Goal: Task Accomplishment & Management: Manage account settings

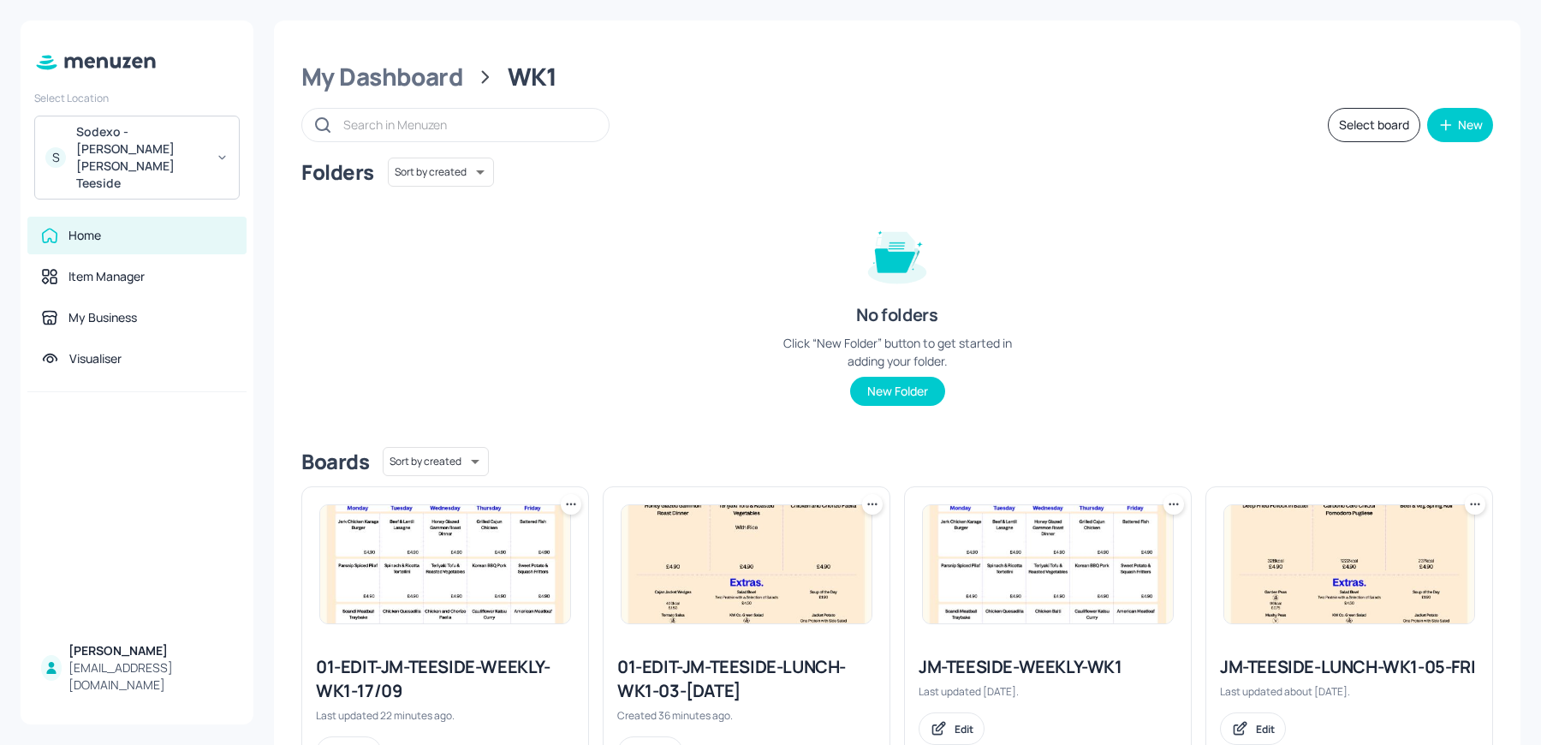
click at [480, 211] on div "Folders Sort by created id ​ No folders Click “New Folder” button to get starte…" at bounding box center [897, 296] width 1192 height 276
click at [134, 116] on div "S Sodexo - Johnson Matthey Teeside" at bounding box center [136, 158] width 205 height 84
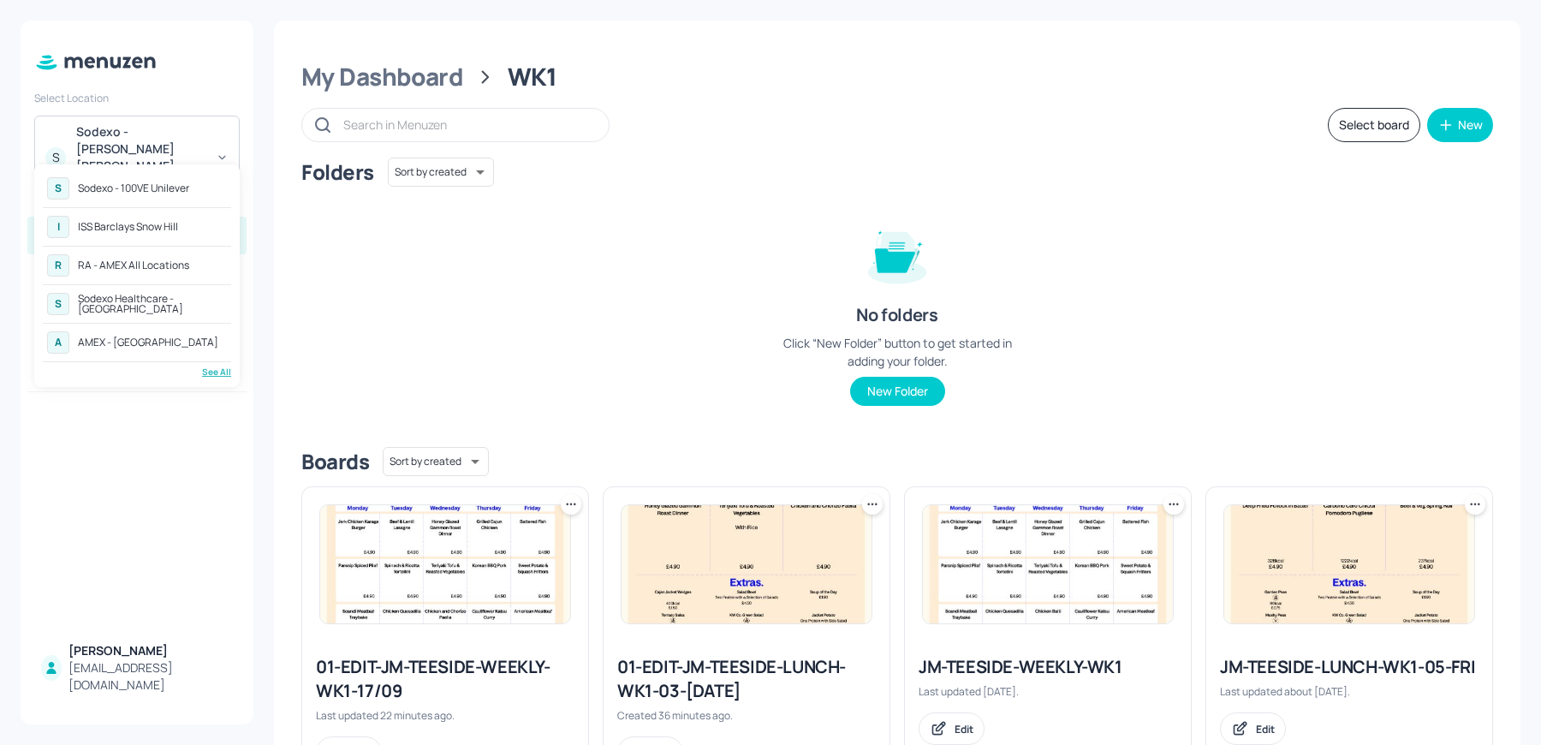
click at [106, 264] on div "RA - AMEX All Locations" at bounding box center [133, 265] width 111 height 10
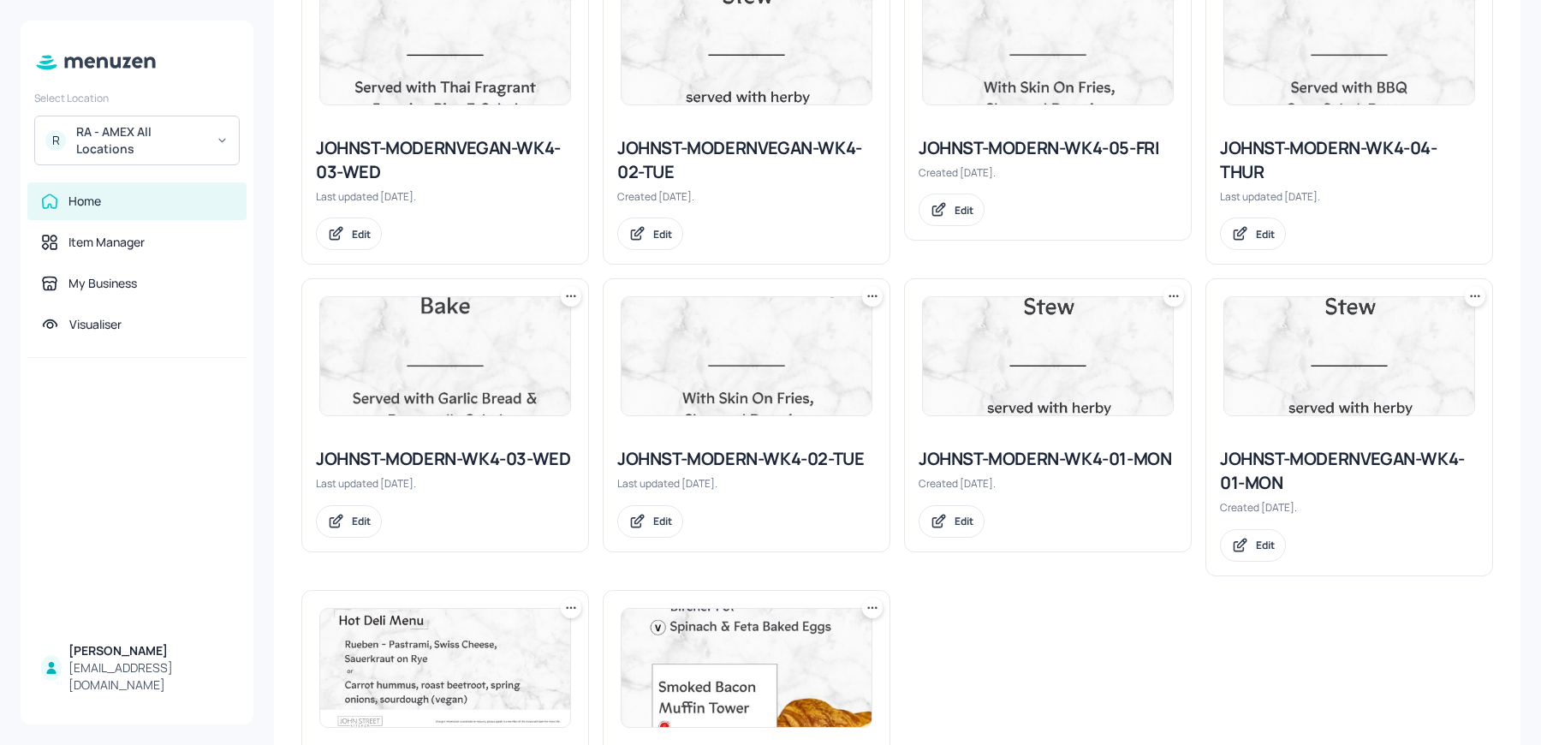
scroll to position [1391, 0]
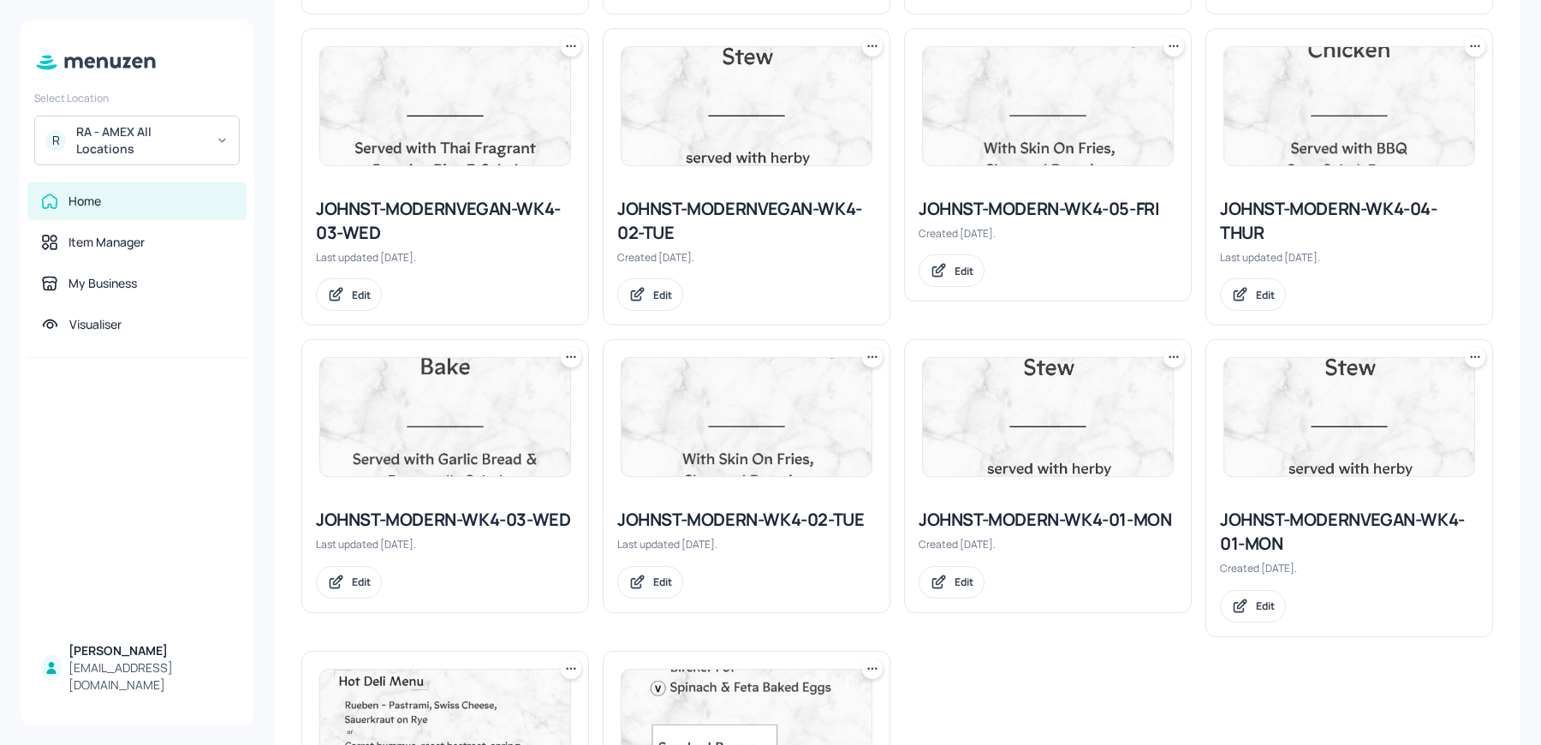
click at [402, 447] on img at bounding box center [445, 417] width 250 height 118
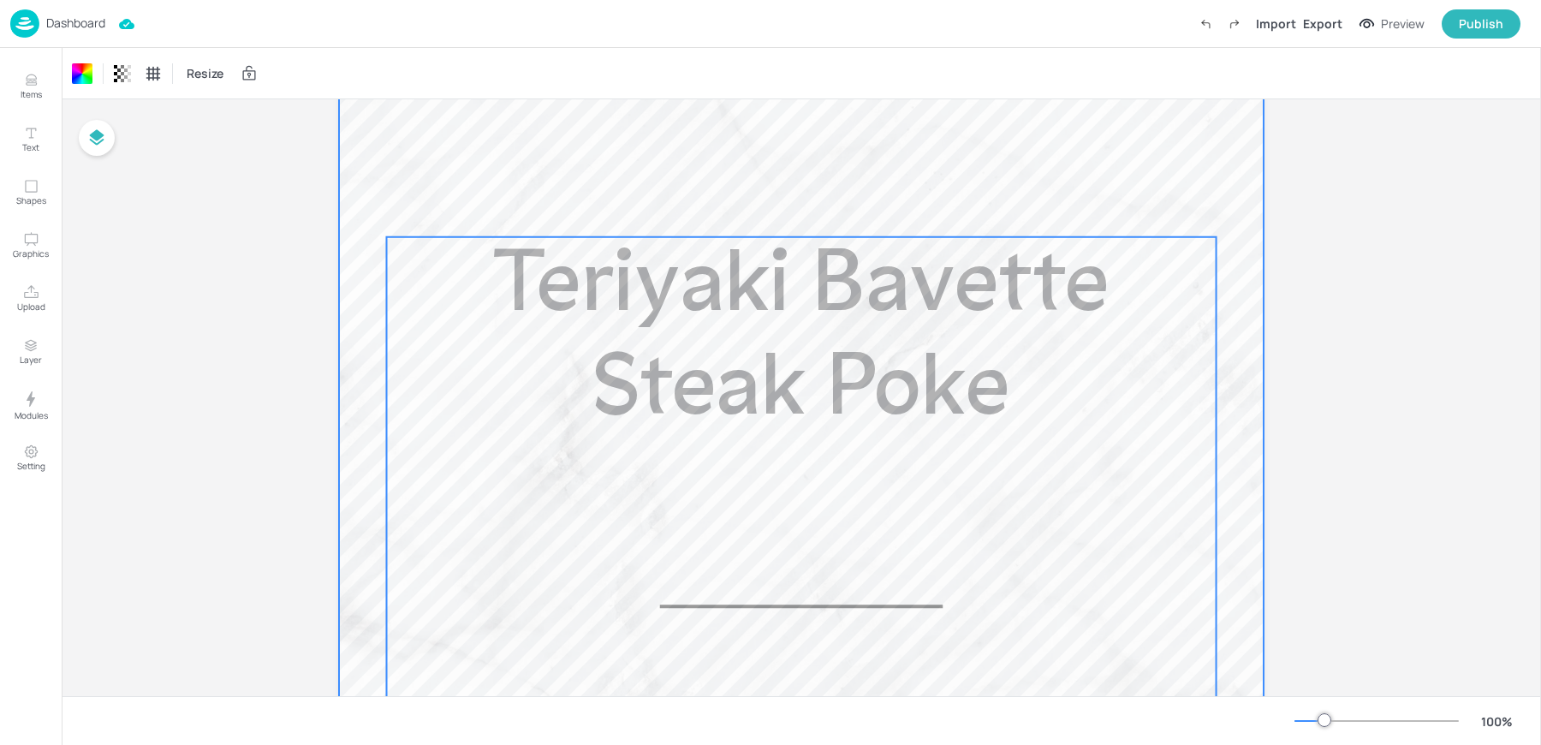
scroll to position [383, 0]
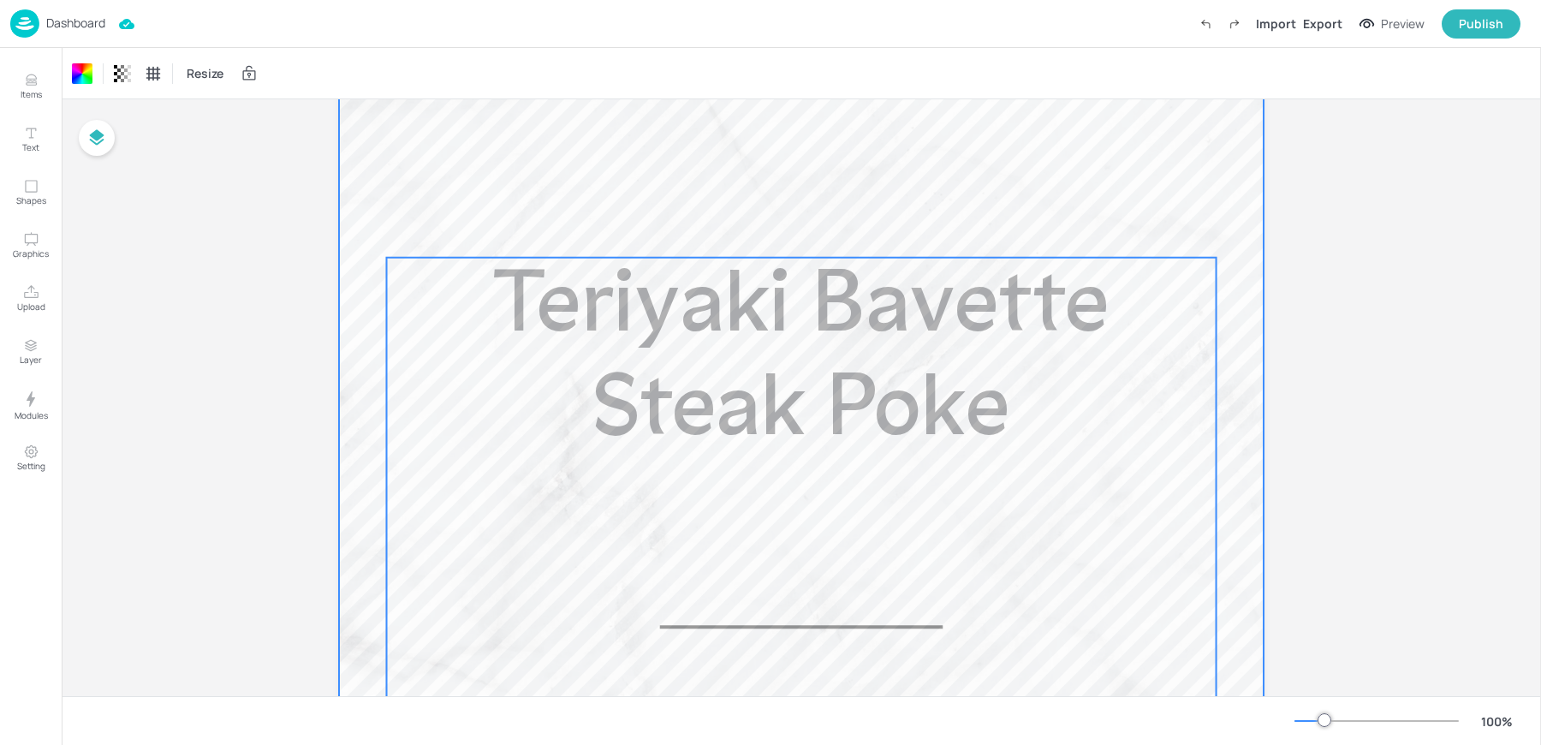
click at [783, 436] on span "Teriyaki Bavette Steak Poke" at bounding box center [801, 361] width 616 height 192
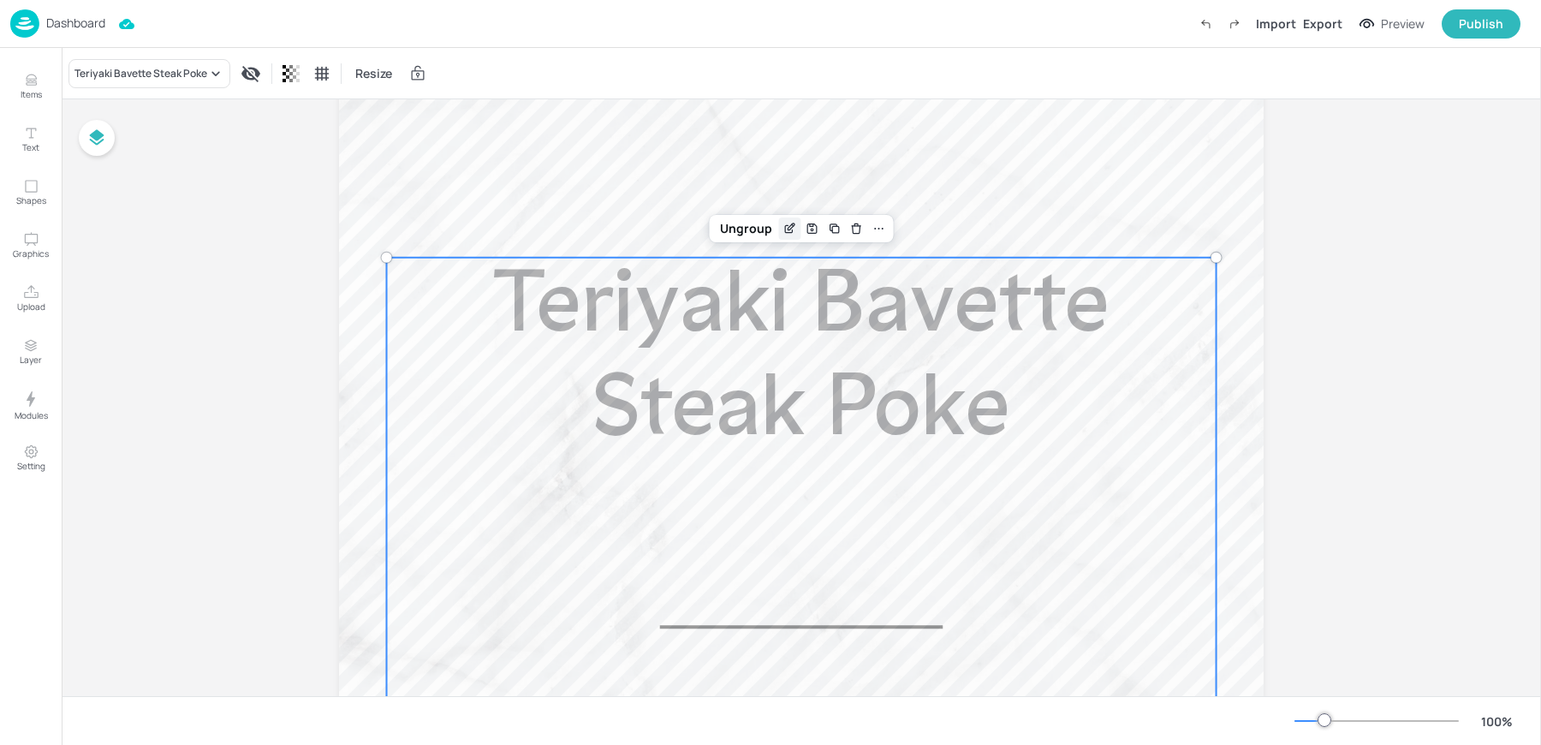
click at [793, 234] on icon "Edit Item" at bounding box center [790, 229] width 15 height 14
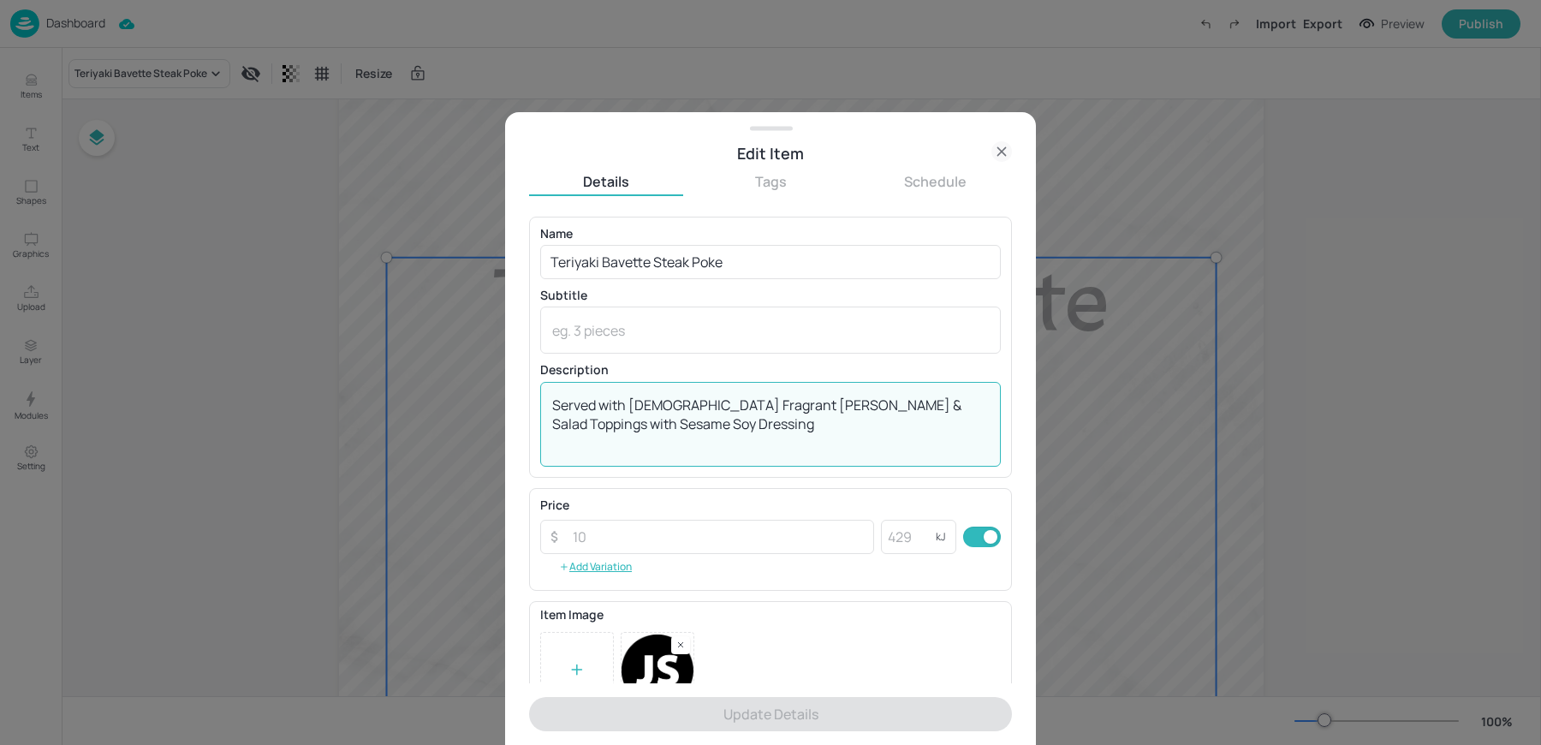
drag, startPoint x: 801, startPoint y: 406, endPoint x: 867, endPoint y: 462, distance: 86.3
click at [867, 462] on div "Served with Thai Fragrant Jasmine Rice & Salad Toppings with Sesame Soy Dressin…" at bounding box center [770, 424] width 461 height 85
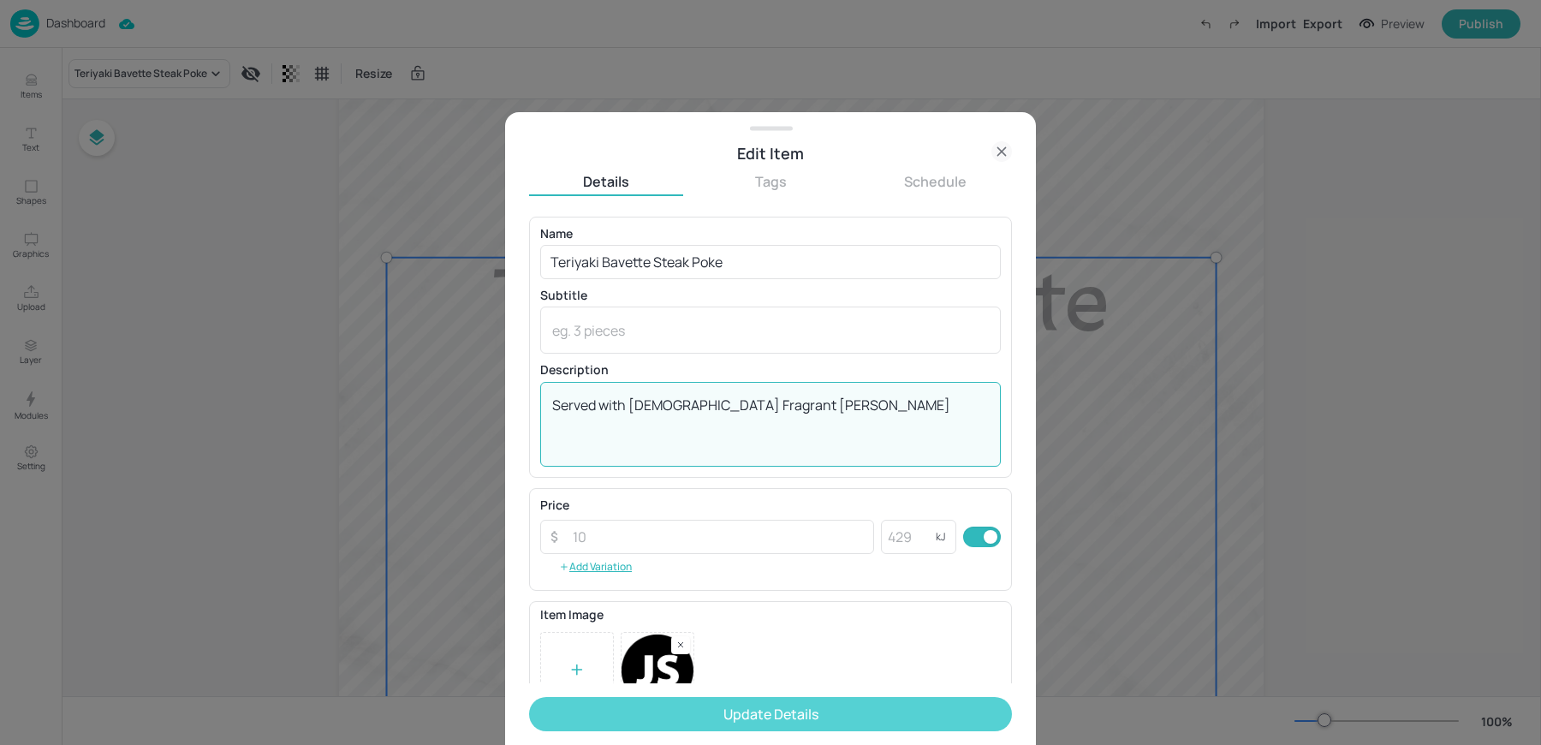
type textarea "Served with Thai Fragrant Jasmine Rice"
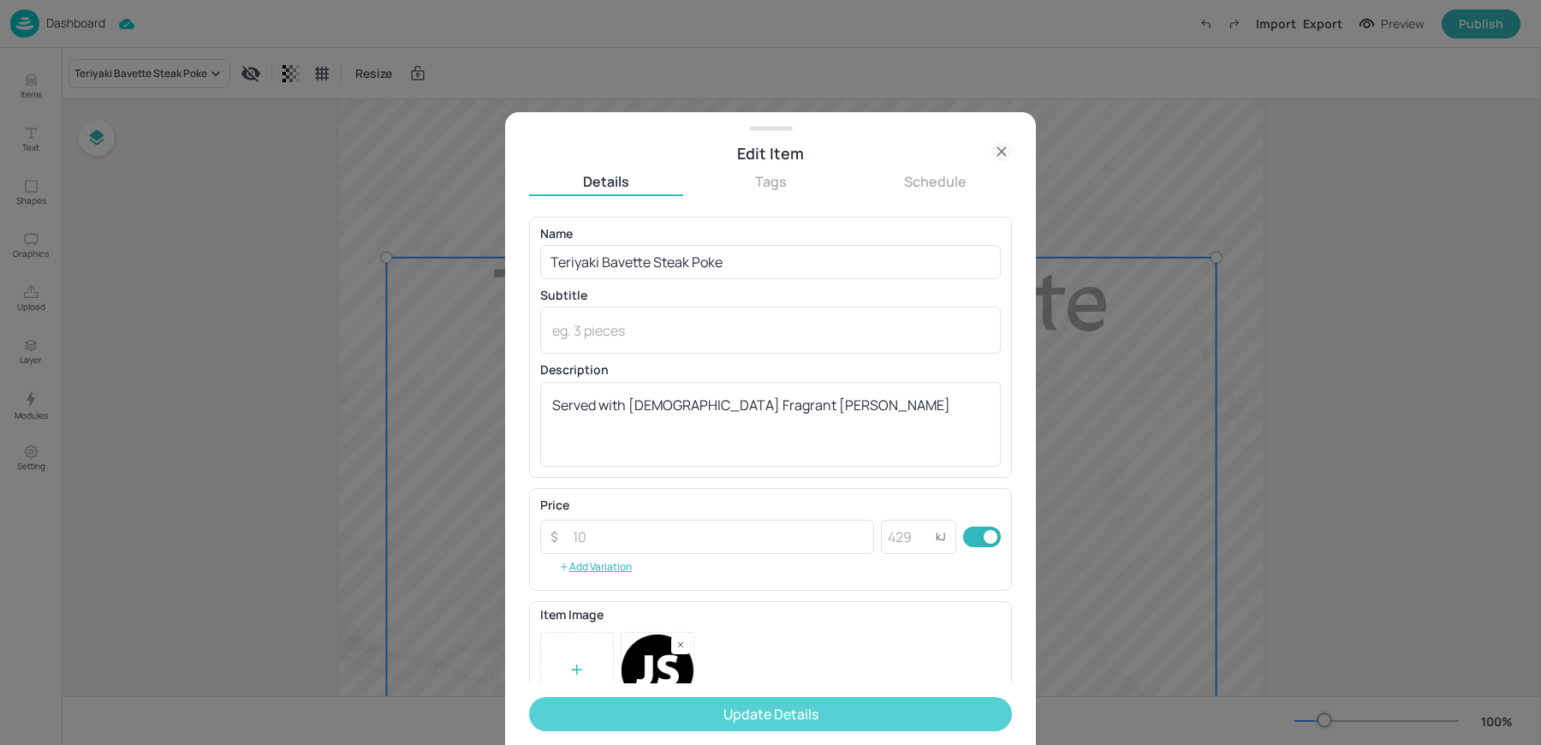
click at [671, 718] on button "Update Details" at bounding box center [770, 714] width 483 height 34
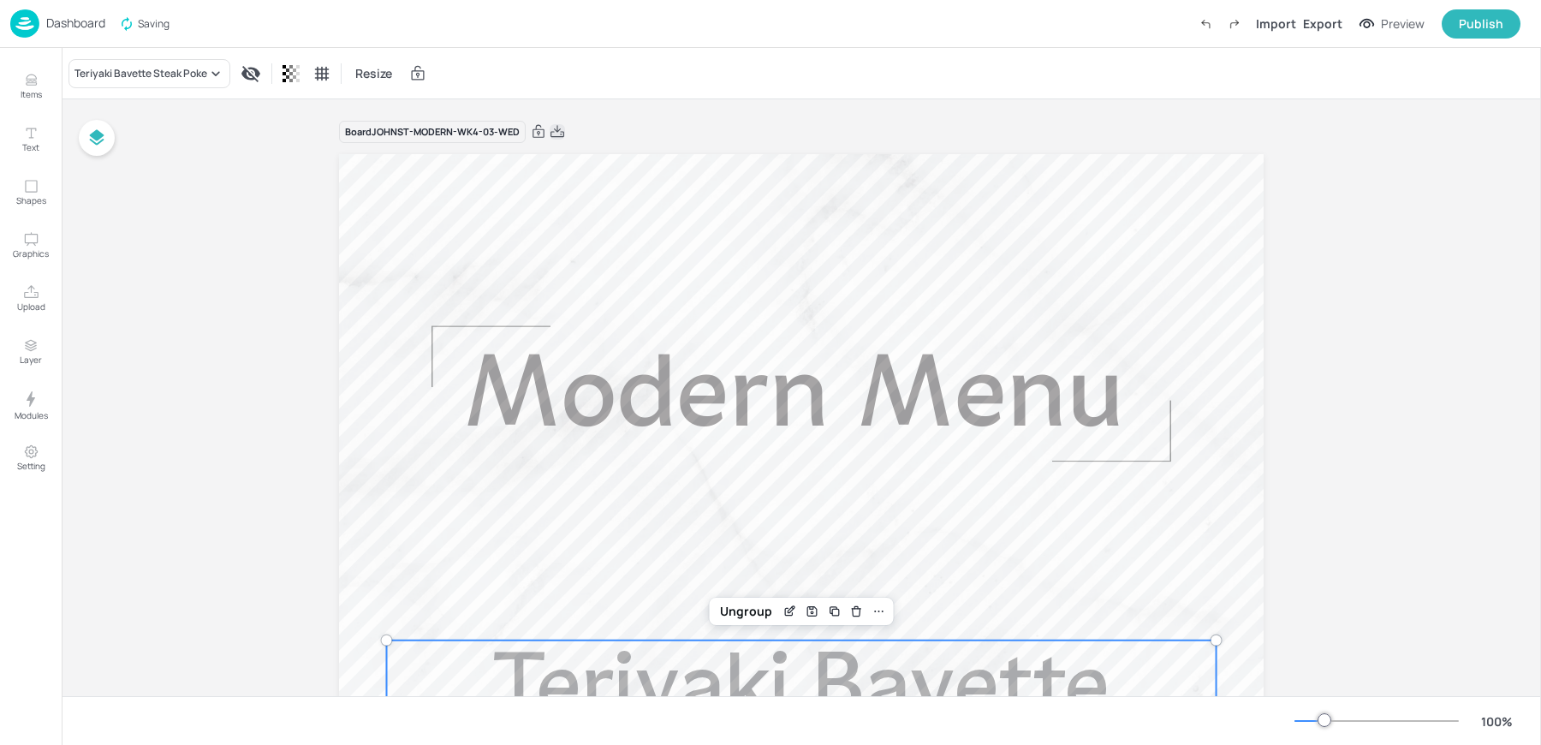
click at [553, 132] on icon at bounding box center [557, 131] width 15 height 17
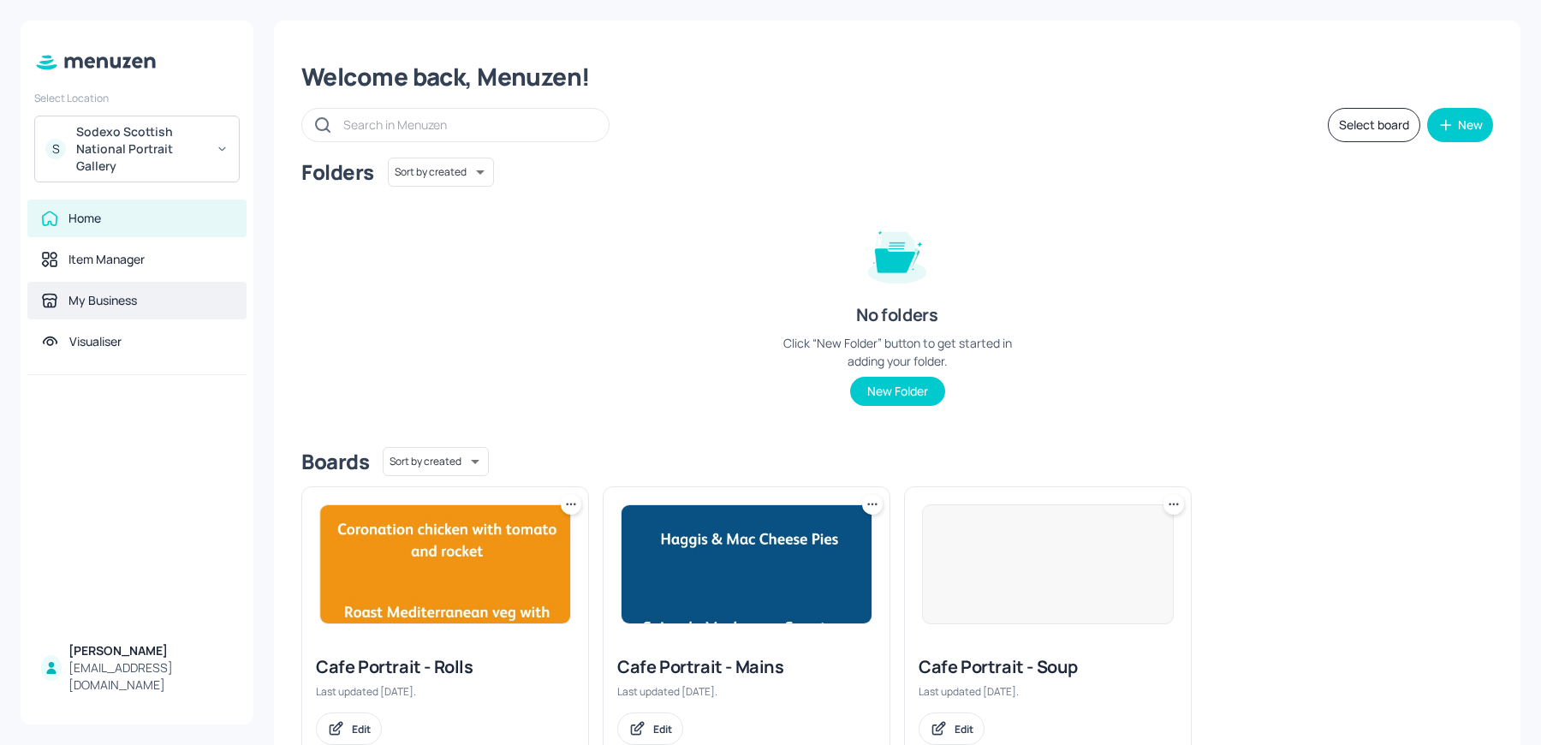
click at [97, 301] on div "My Business" at bounding box center [102, 300] width 68 height 17
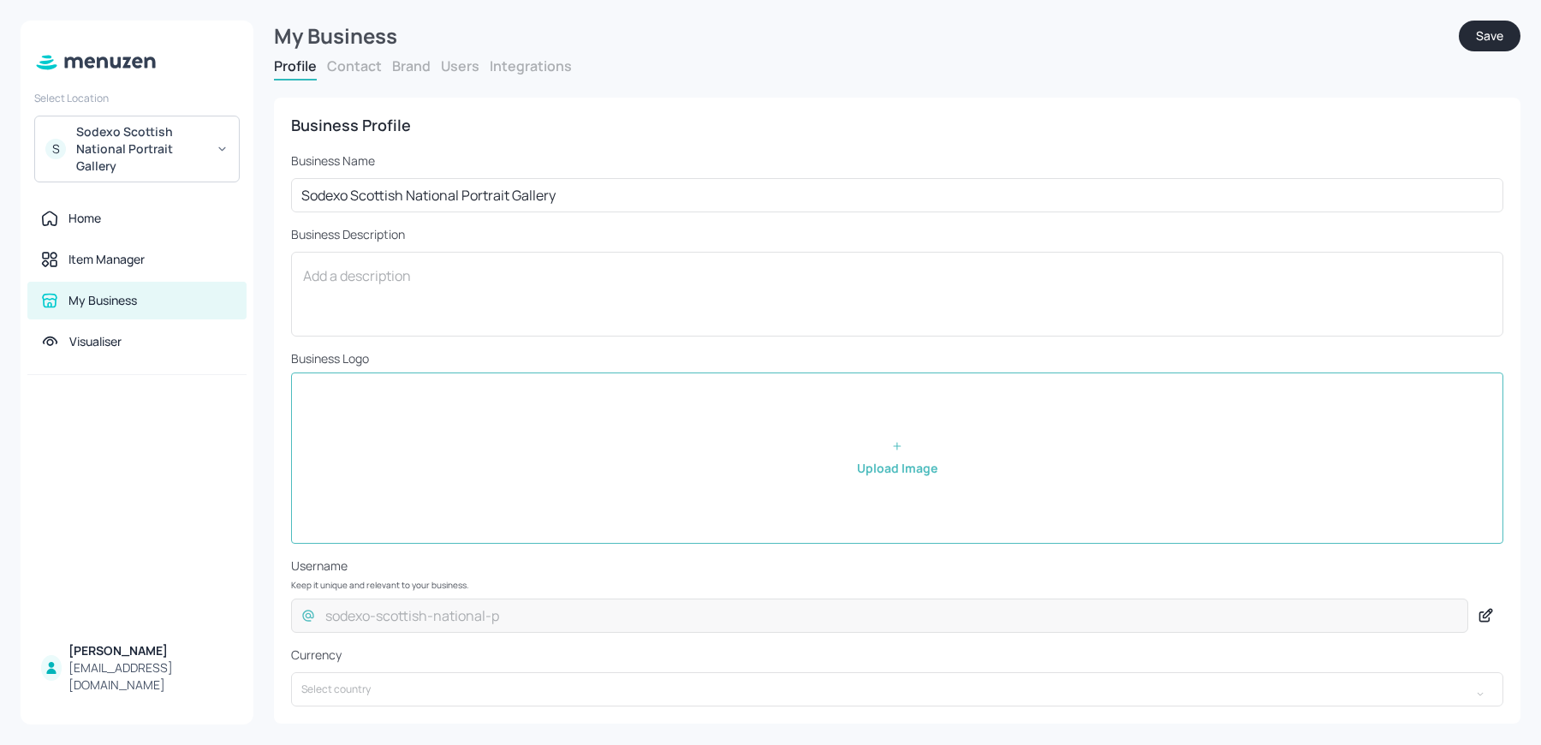
click at [464, 65] on button "Users" at bounding box center [460, 66] width 39 height 19
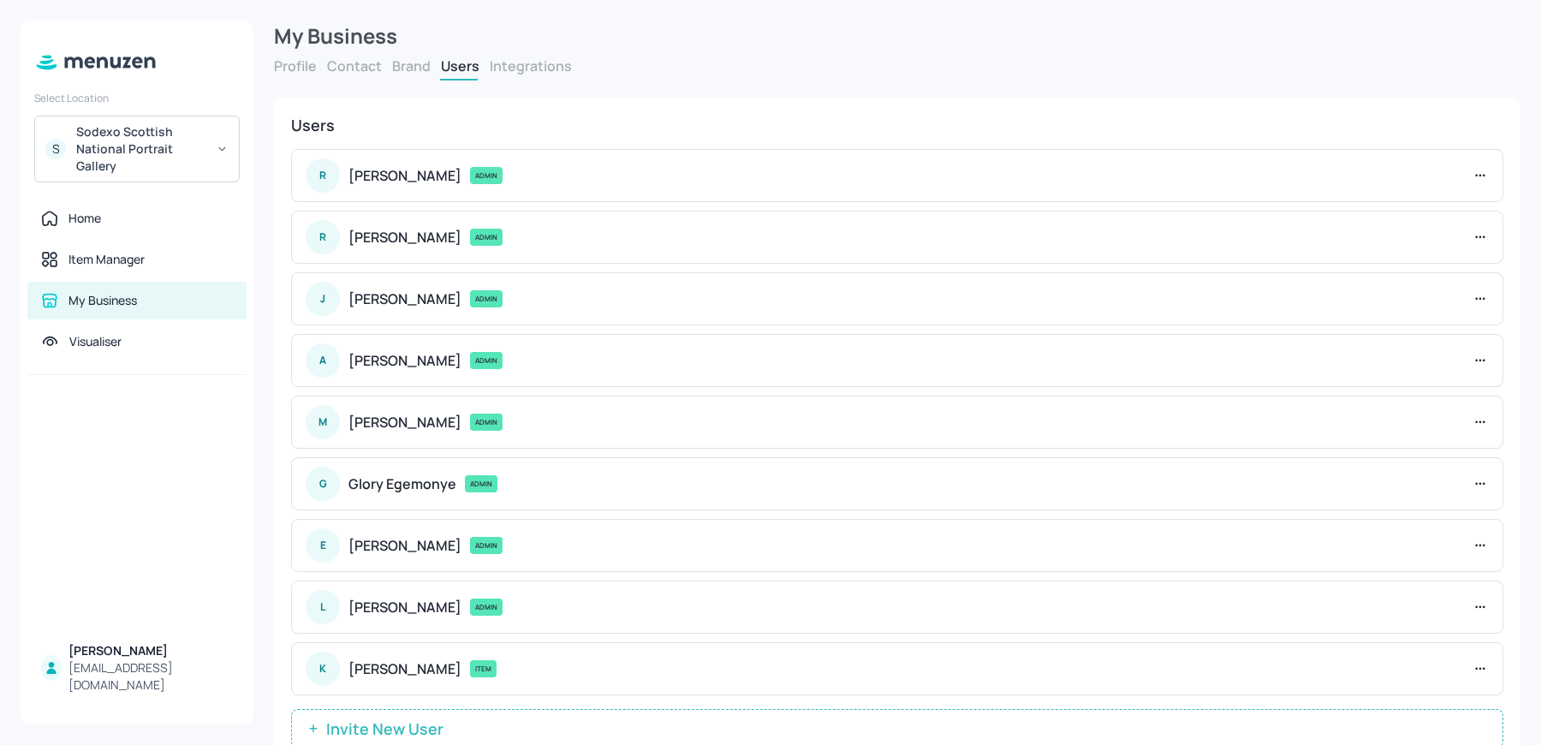
scroll to position [51, 0]
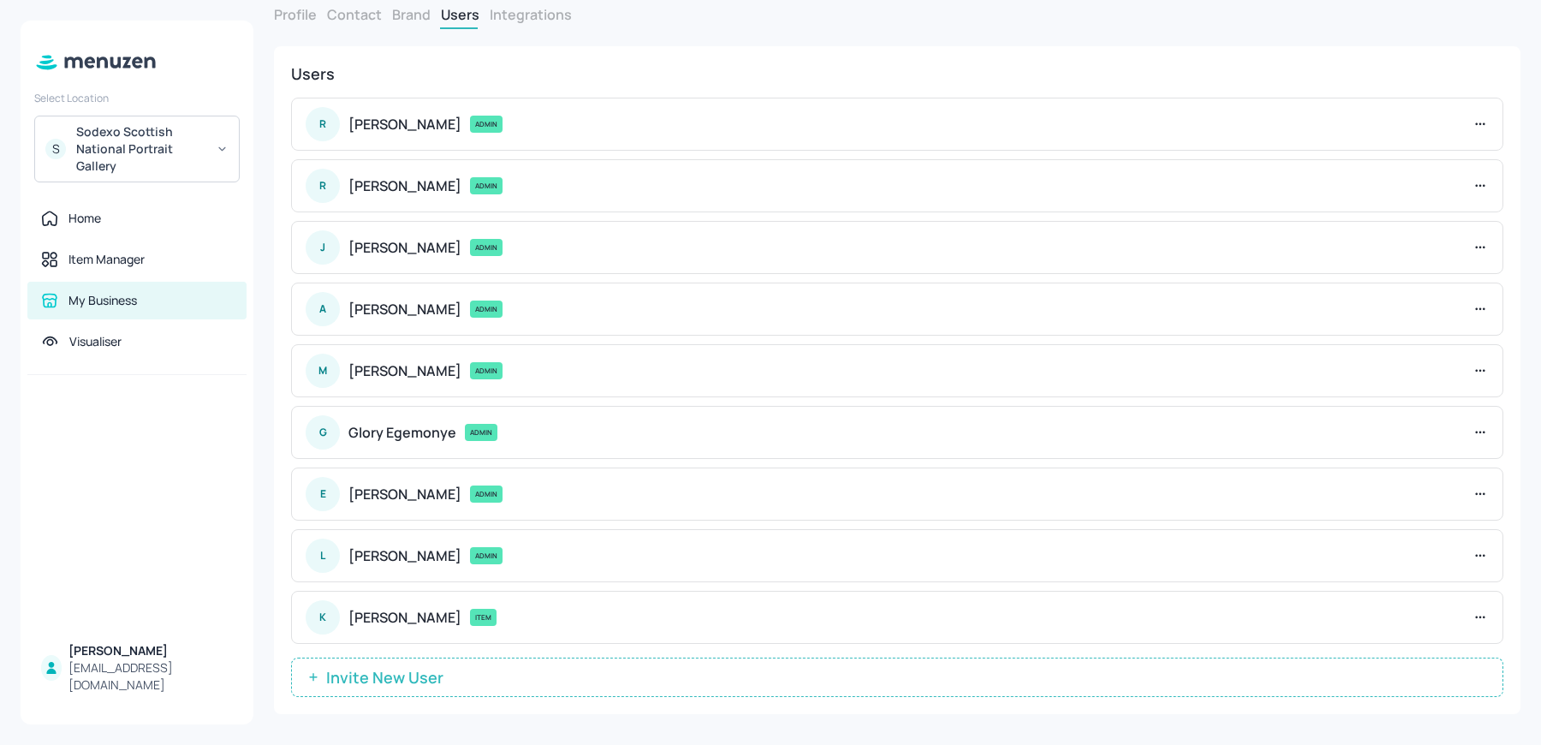
click at [394, 658] on button "Invite New User" at bounding box center [897, 677] width 1212 height 39
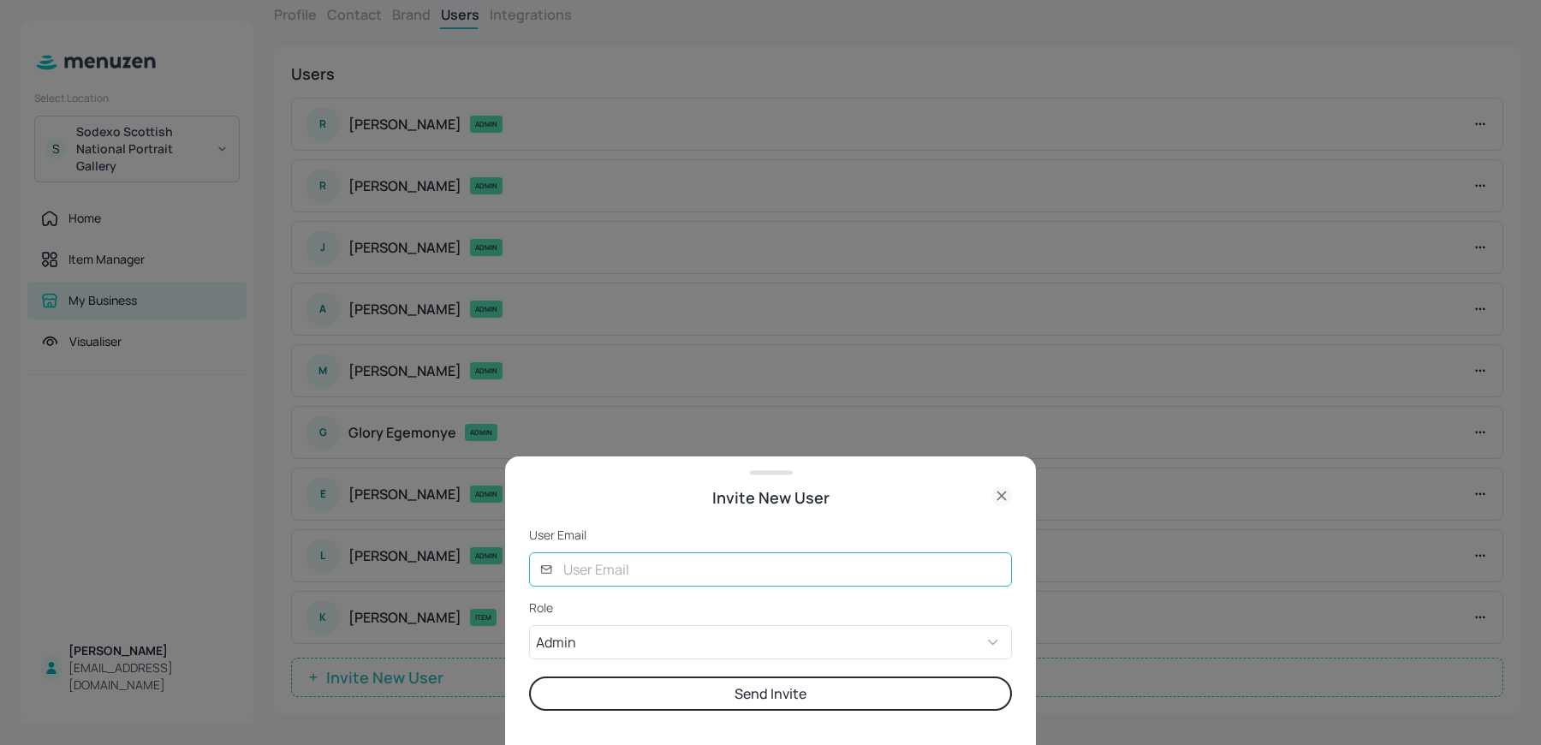
click at [581, 575] on input "text" at bounding box center [782, 569] width 459 height 34
type input "[PERSON_NAME][EMAIL_ADDRESS][DOMAIN_NAME]"
click at [647, 696] on button "Send Invite" at bounding box center [770, 693] width 483 height 34
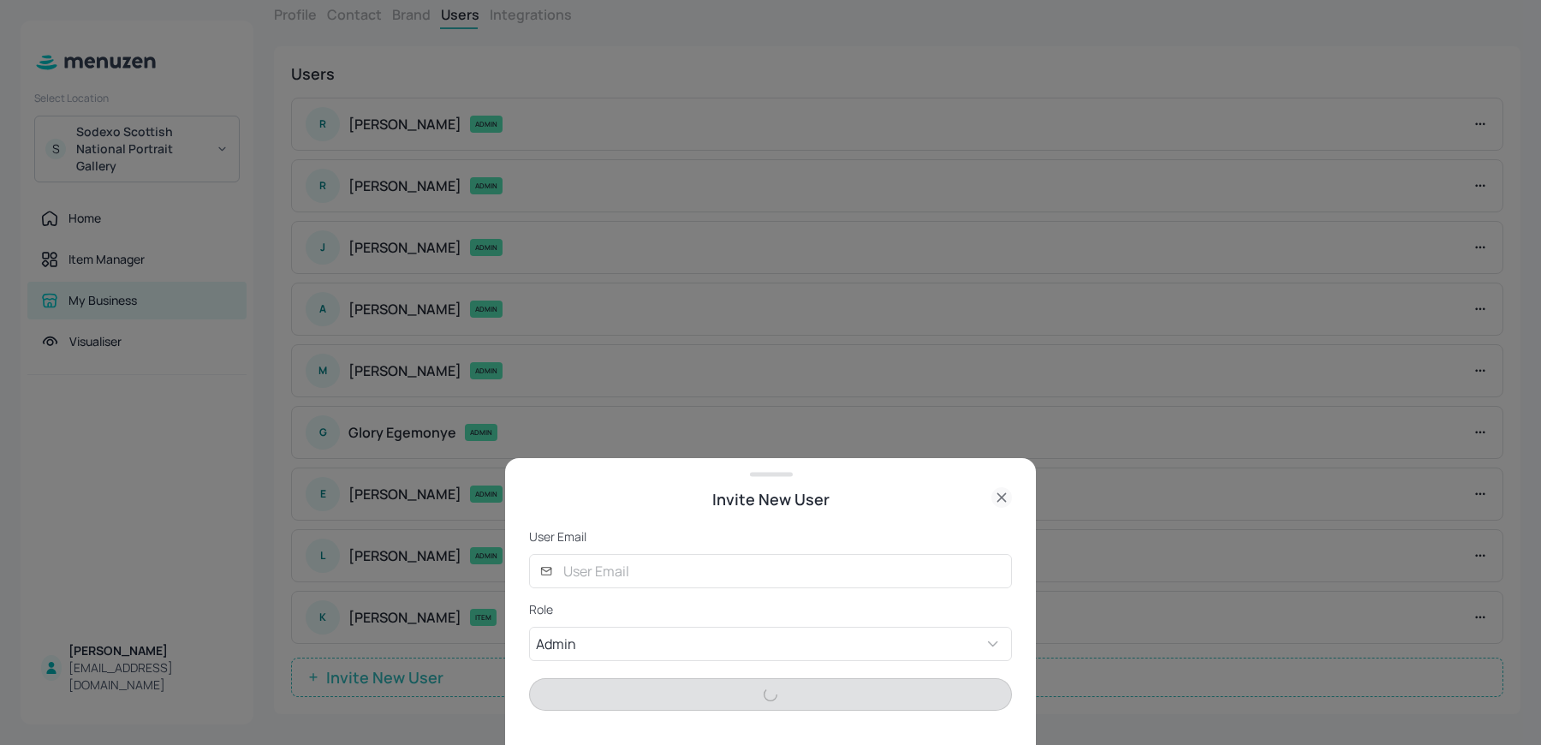
scroll to position [57, 0]
